Goal: Information Seeking & Learning: Learn about a topic

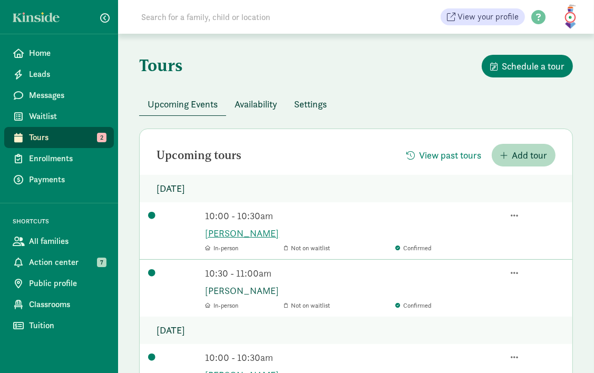
click at [230, 291] on link "[PERSON_NAME]" at bounding box center [385, 291] width 359 height 14
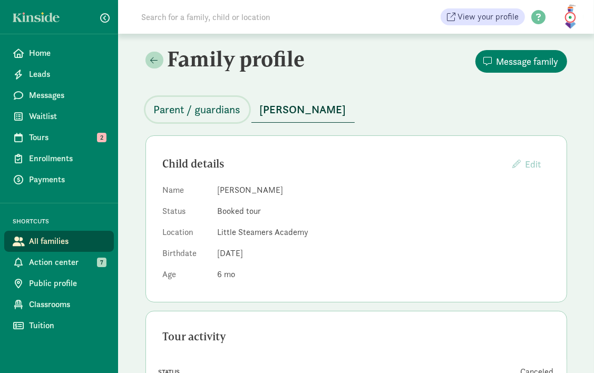
click at [217, 116] on span "Parent / guardians" at bounding box center [197, 109] width 87 height 17
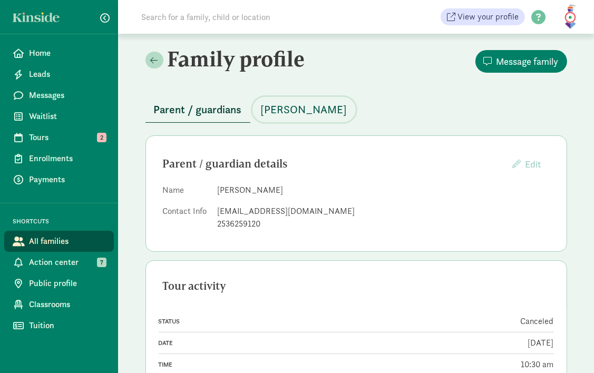
click at [322, 116] on span "[PERSON_NAME]" at bounding box center [304, 109] width 86 height 17
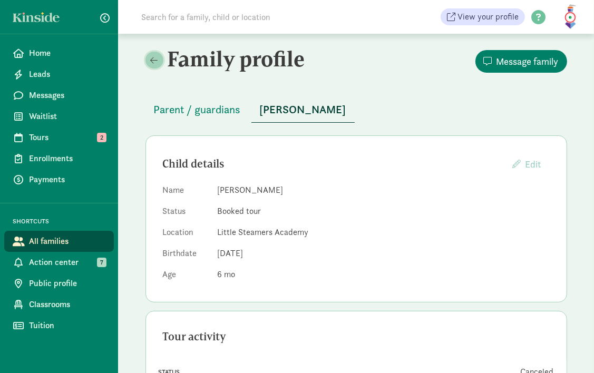
click at [151, 62] on span at bounding box center [154, 60] width 7 height 8
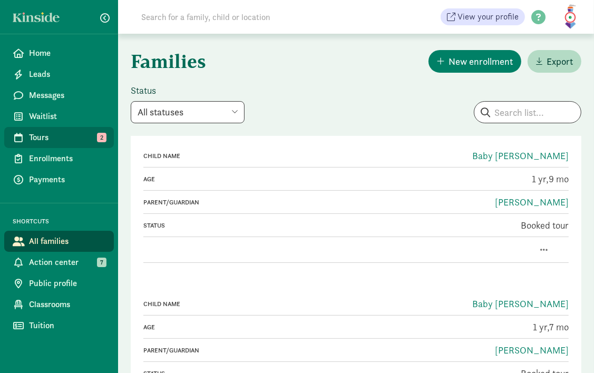
click at [35, 143] on span "Tours" at bounding box center [67, 137] width 76 height 13
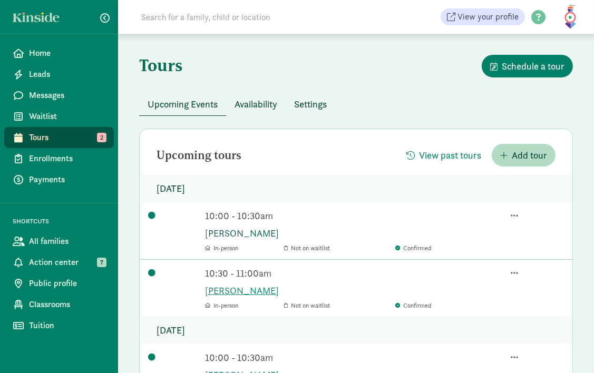
click at [232, 237] on link "Eliza Kam" at bounding box center [385, 233] width 359 height 14
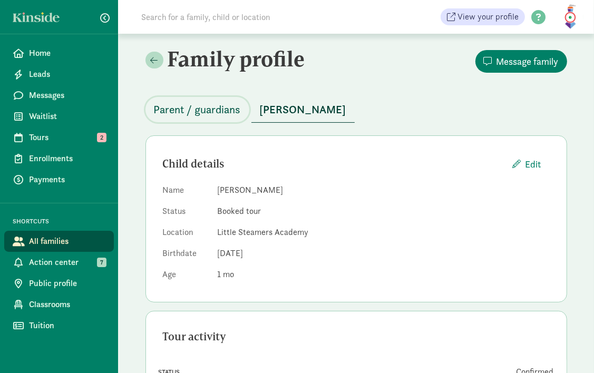
click at [205, 111] on span "Parent / guardians" at bounding box center [197, 109] width 87 height 17
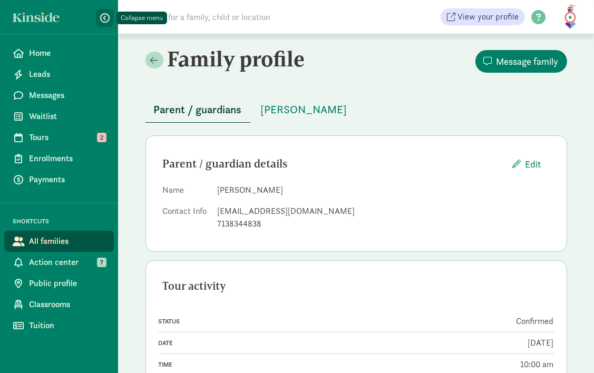
click at [106, 15] on span "button" at bounding box center [104, 17] width 9 height 9
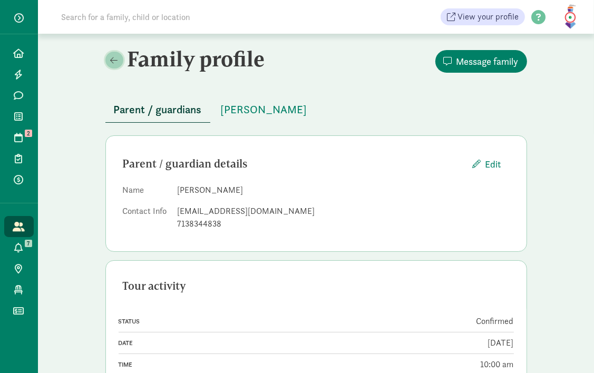
click at [116, 67] on link at bounding box center [114, 60] width 18 height 17
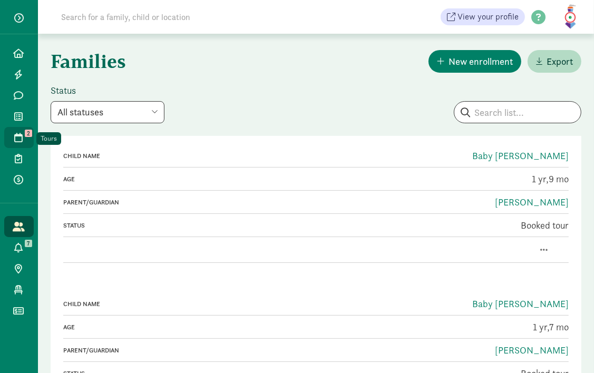
click at [19, 139] on icon at bounding box center [19, 137] width 8 height 9
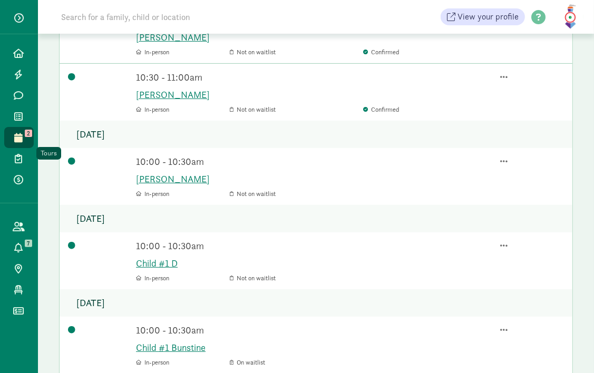
scroll to position [211, 0]
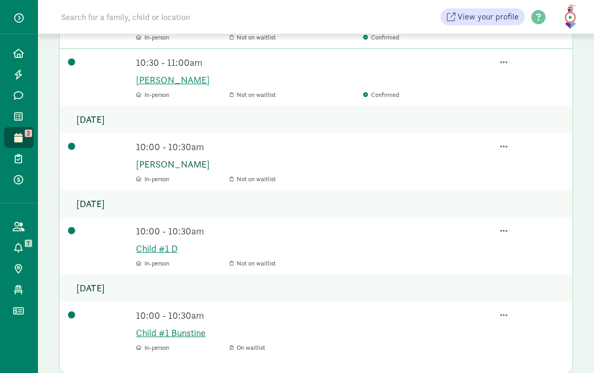
click at [167, 160] on link "[PERSON_NAME]" at bounding box center [350, 164] width 428 height 14
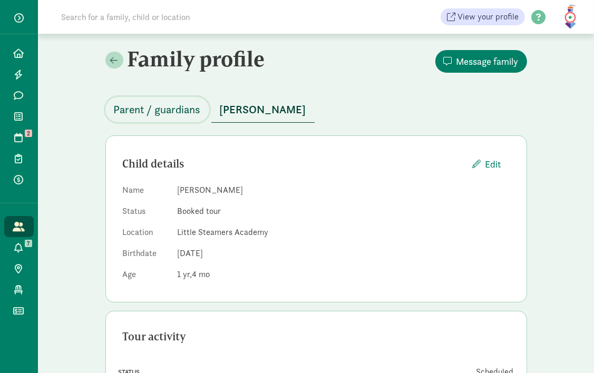
click at [151, 105] on span "Parent / guardians" at bounding box center [157, 109] width 87 height 17
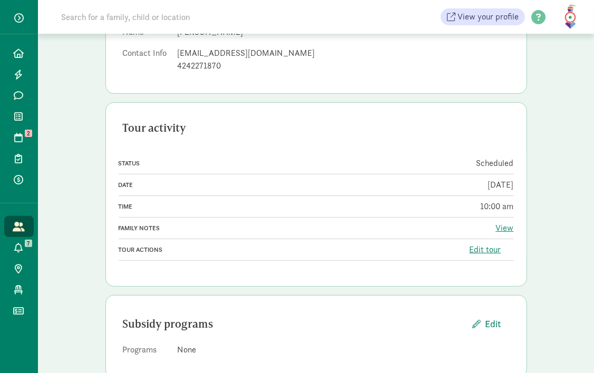
scroll to position [182, 0]
